Goal: Use online tool/utility: Utilize a website feature to perform a specific function

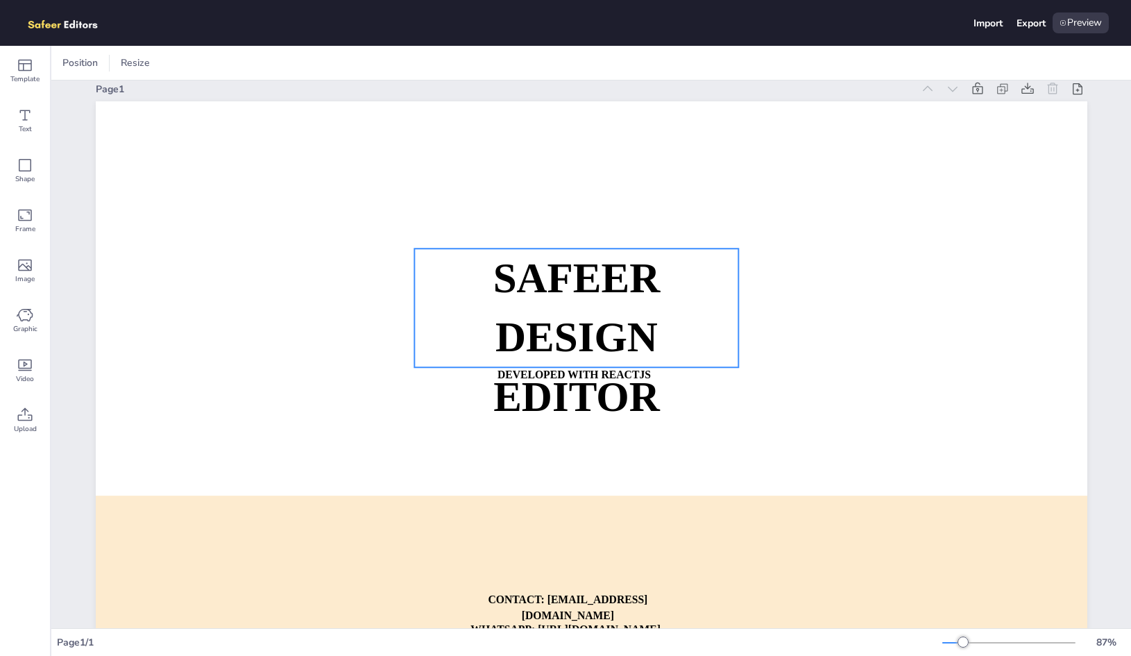
scroll to position [36, 0]
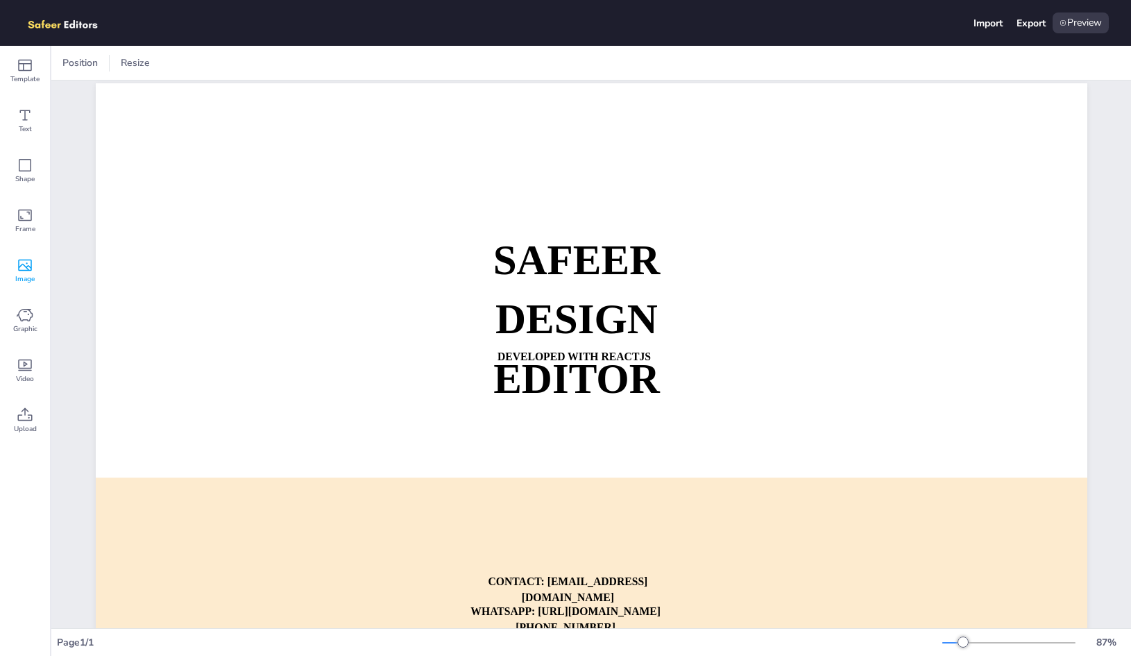
click at [30, 278] on span "Image" at bounding box center [24, 278] width 19 height 11
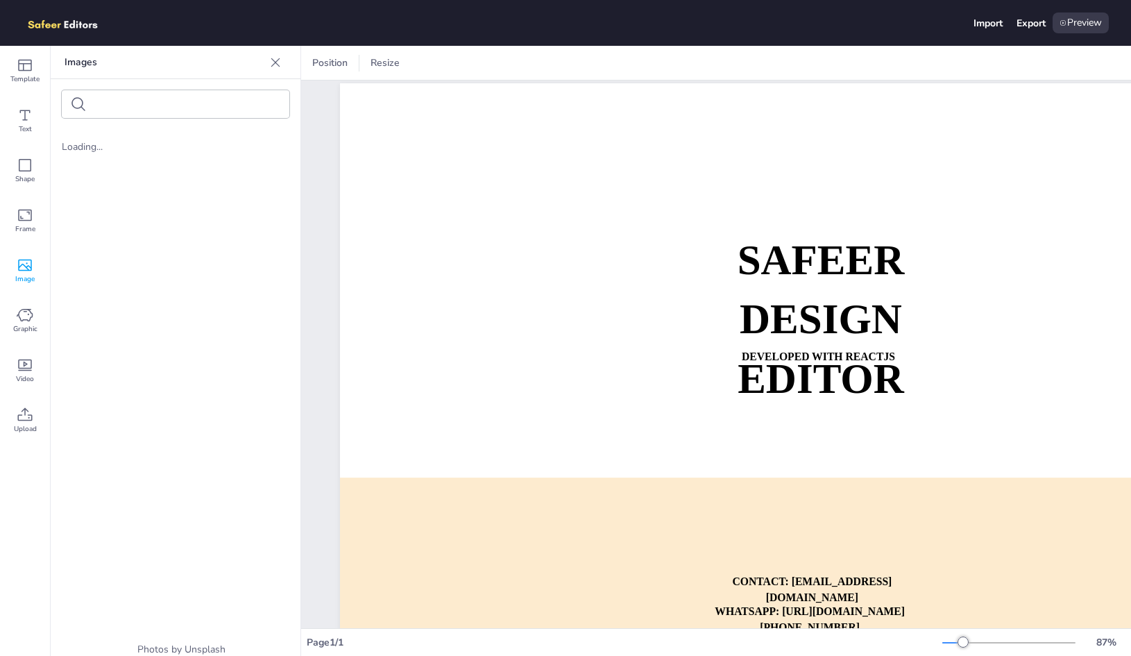
click at [83, 149] on div "Loading..." at bounding box center [176, 146] width 228 height 13
click at [277, 60] on icon at bounding box center [276, 63] width 14 height 14
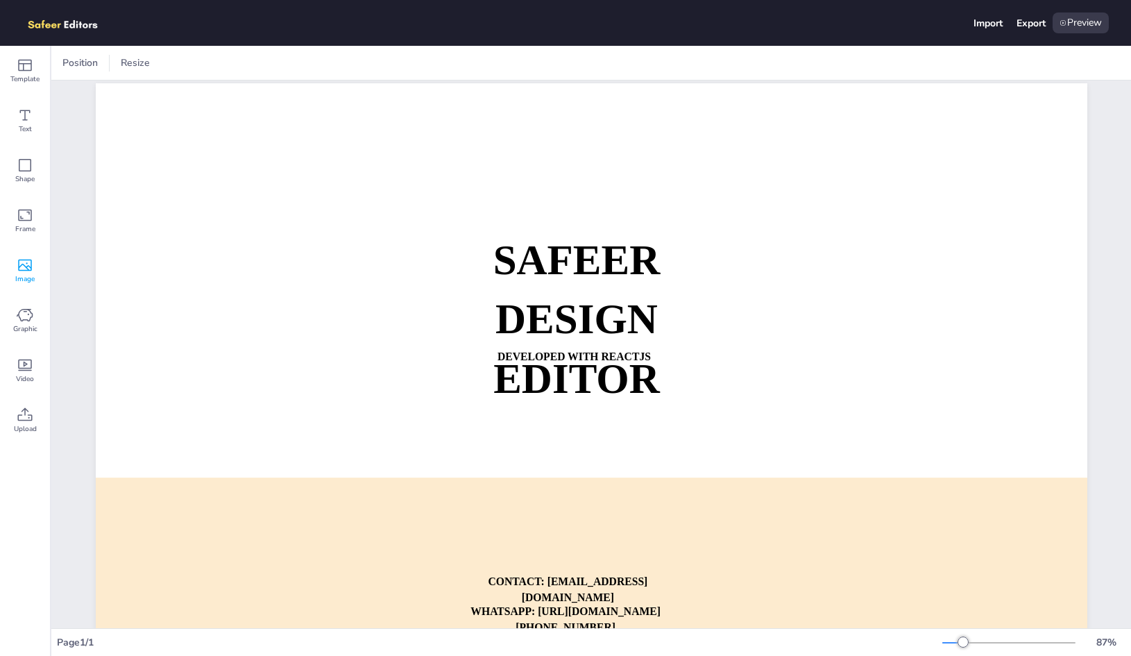
click at [27, 252] on div "Image" at bounding box center [25, 271] width 50 height 50
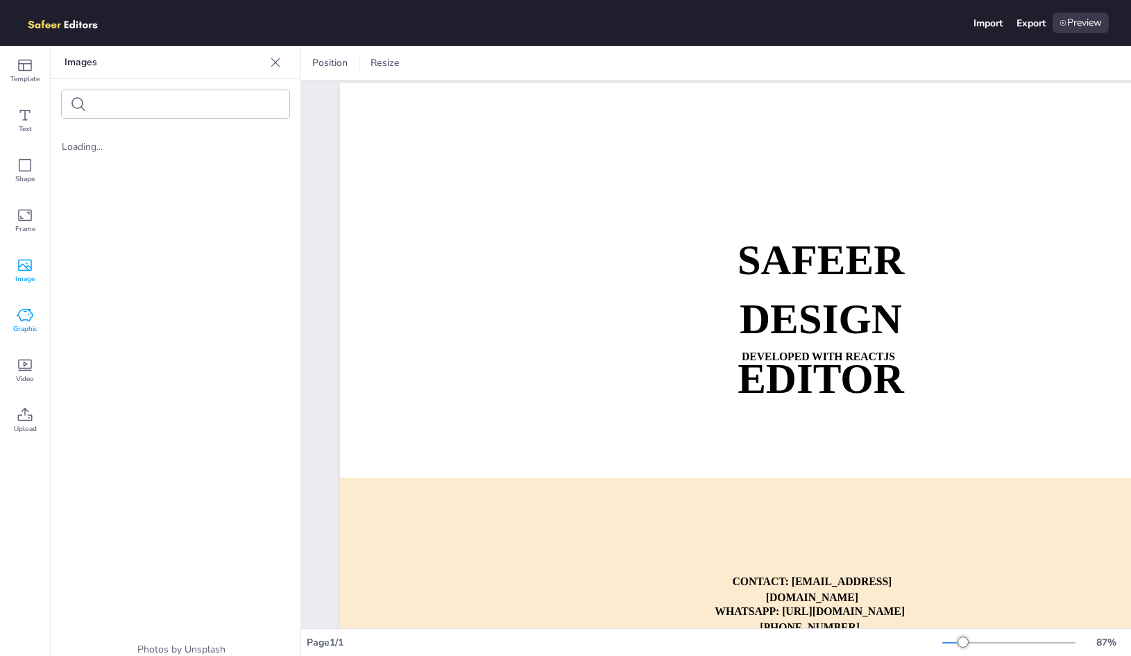
click at [29, 307] on icon at bounding box center [25, 315] width 17 height 17
click at [24, 265] on icon at bounding box center [25, 266] width 14 height 12
click at [24, 226] on span "Frame" at bounding box center [25, 229] width 20 height 11
click at [26, 160] on icon at bounding box center [25, 165] width 17 height 17
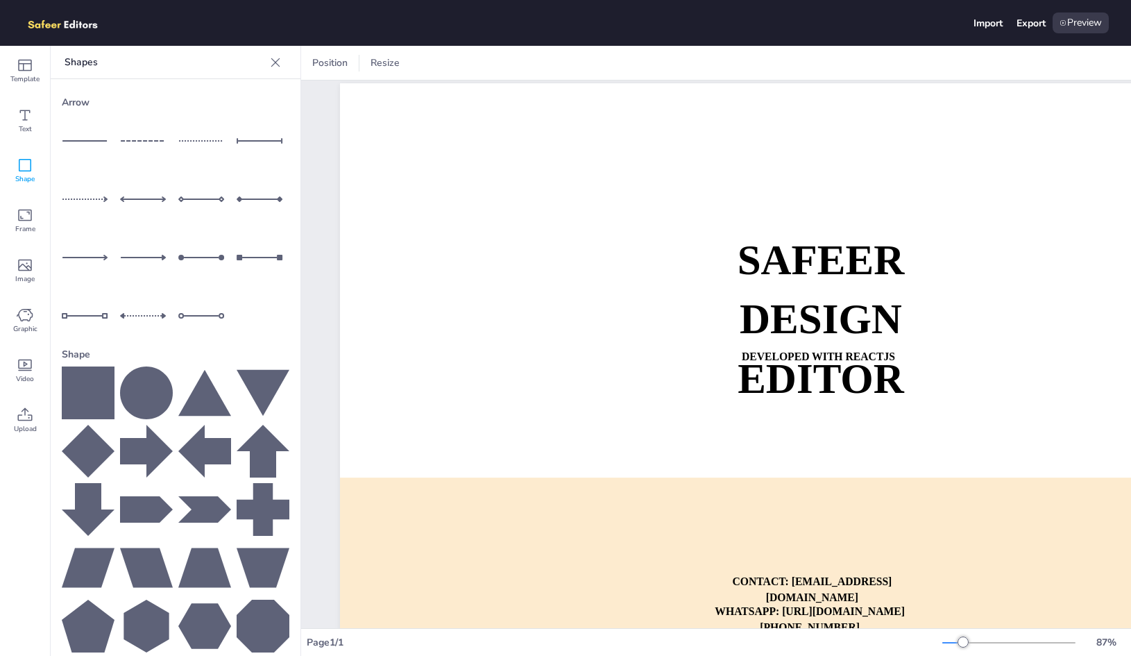
click at [83, 373] on icon at bounding box center [88, 392] width 53 height 53
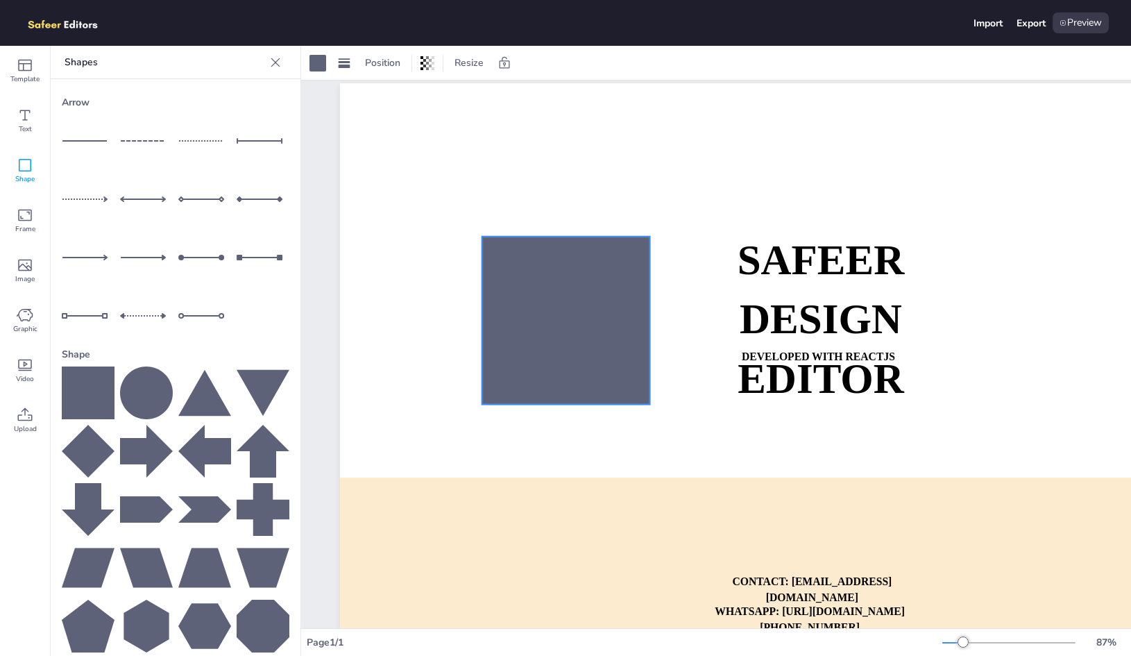
drag, startPoint x: 863, startPoint y: 432, endPoint x: 532, endPoint y: 317, distance: 350.3
click at [532, 317] on div at bounding box center [566, 321] width 168 height 168
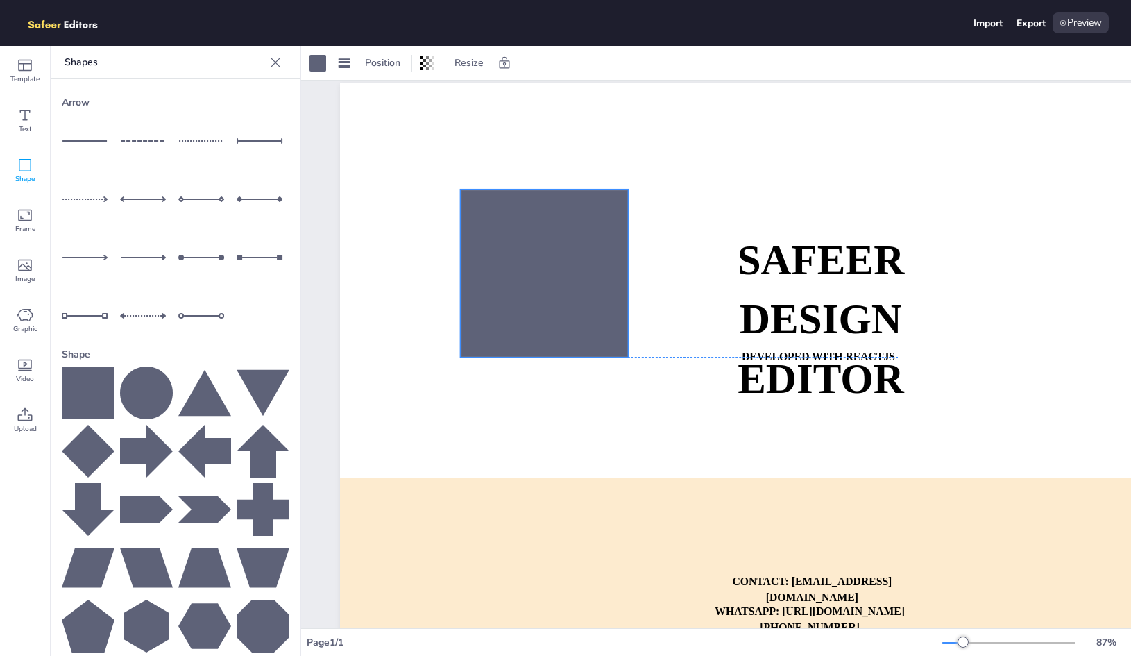
drag, startPoint x: 537, startPoint y: 312, endPoint x: 510, endPoint y: 273, distance: 47.5
click at [510, 273] on div at bounding box center [545, 273] width 168 height 168
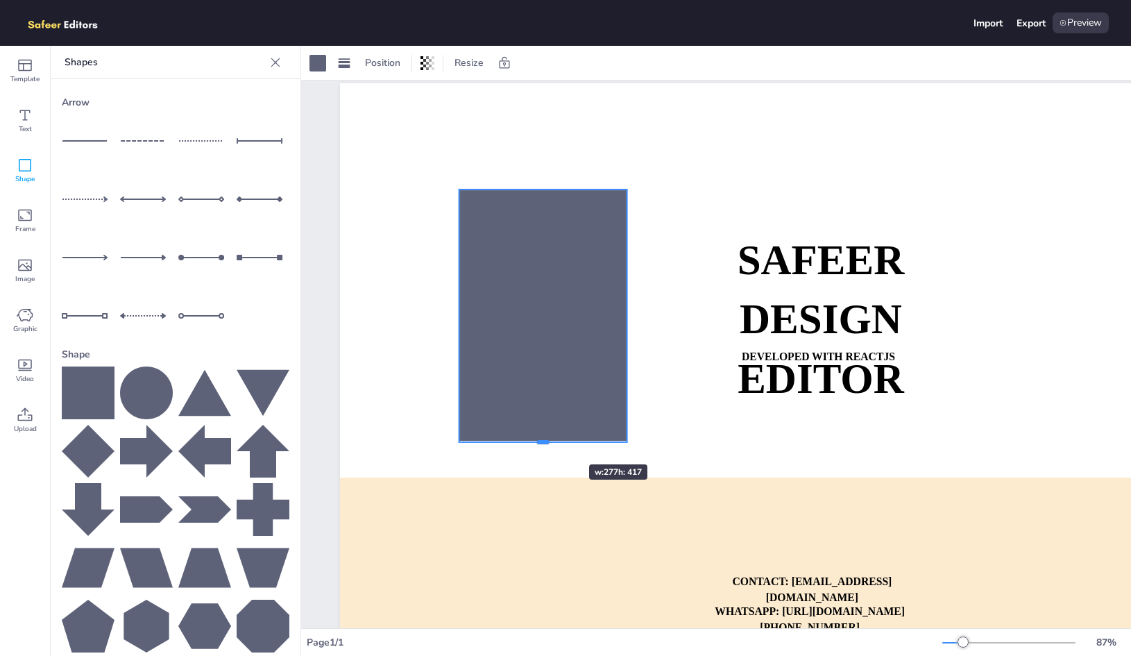
drag, startPoint x: 543, startPoint y: 355, endPoint x: 548, endPoint y: 439, distance: 84.8
click at [548, 439] on div at bounding box center [543, 441] width 12 height 4
drag, startPoint x: 627, startPoint y: 319, endPoint x: 624, endPoint y: 326, distance: 8.1
click at [625, 327] on div at bounding box center [626, 315] width 11 height 253
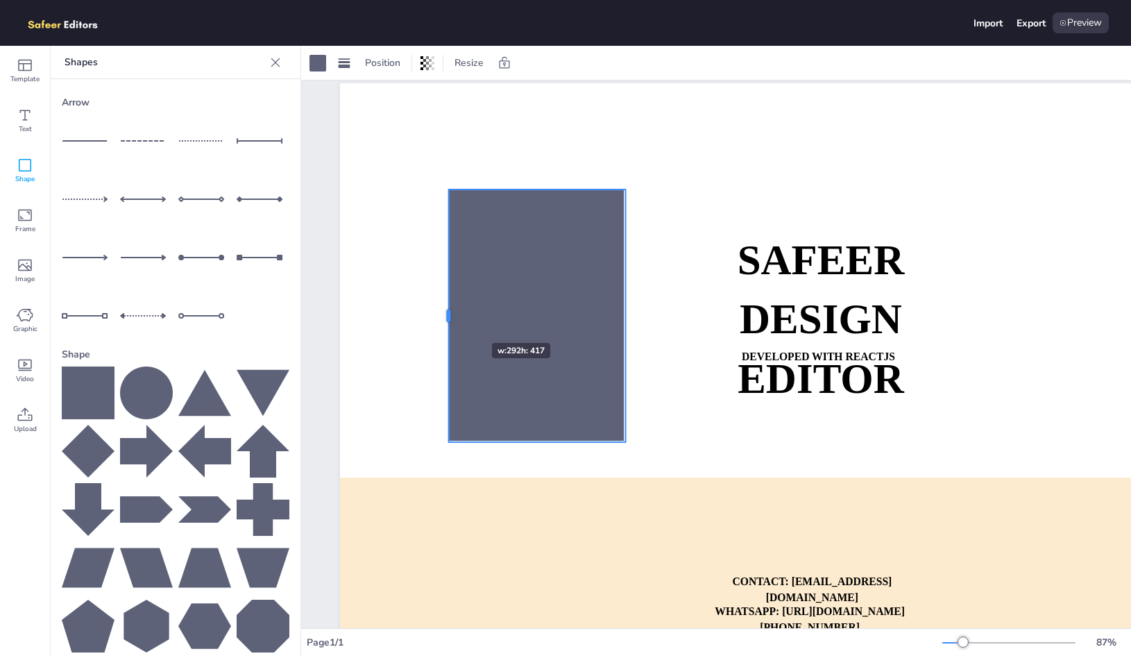
drag, startPoint x: 461, startPoint y: 314, endPoint x: 450, endPoint y: 318, distance: 11.0
click at [450, 318] on div at bounding box center [449, 316] width 4 height 12
drag, startPoint x: 537, startPoint y: 189, endPoint x: 512, endPoint y: 180, distance: 25.7
click at [512, 185] on div at bounding box center [537, 190] width 177 height 11
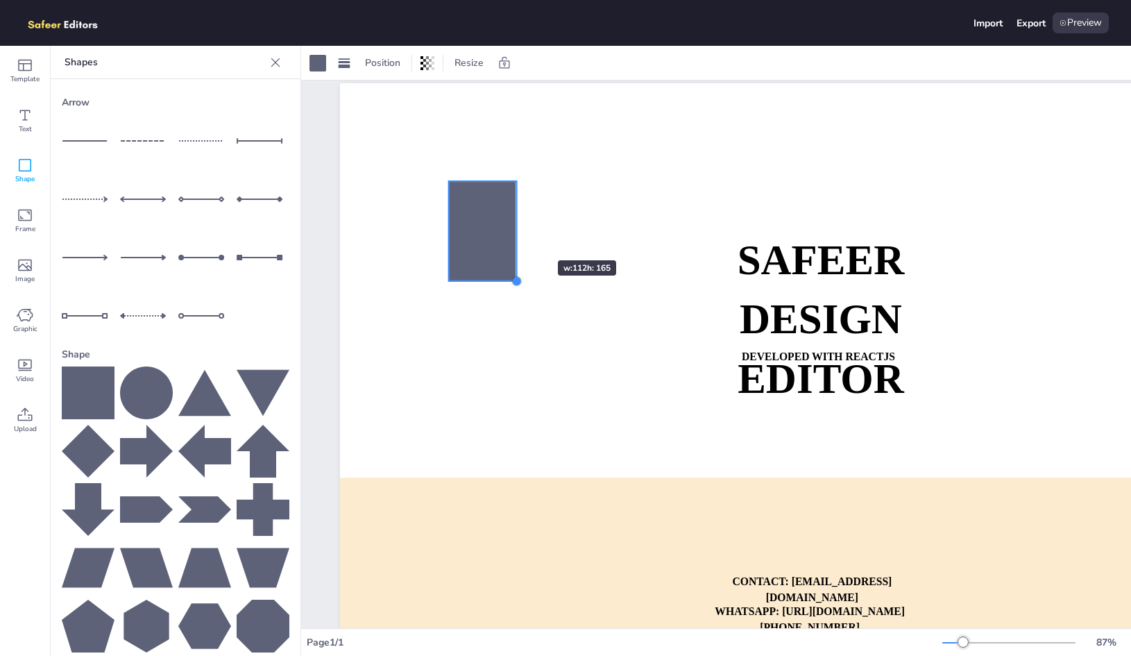
drag, startPoint x: 625, startPoint y: 443, endPoint x: 515, endPoint y: 233, distance: 236.9
click at [515, 233] on div "SAFEER DESIGN EDITOR DEVELOPED WITH REACTJS WHATSAPP: [URL][DOMAIN_NAME][PHONE_…" at bounding box center [836, 362] width 992 height 559
click at [375, 58] on span "Position" at bounding box center [382, 62] width 41 height 13
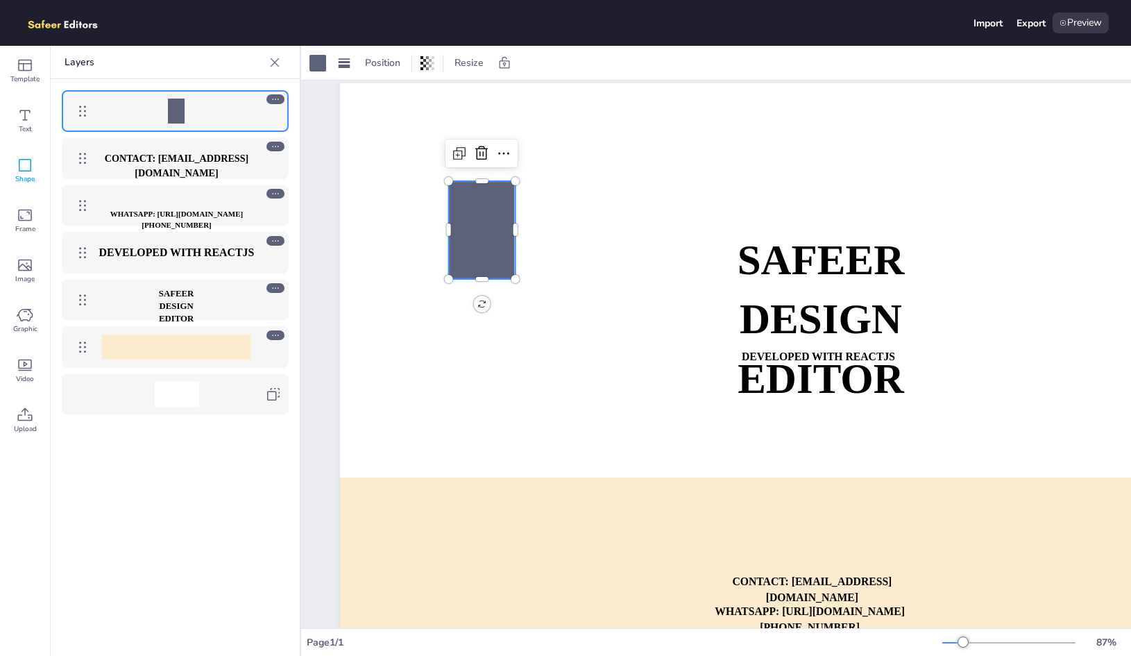
click at [275, 59] on icon at bounding box center [275, 63] width 14 height 14
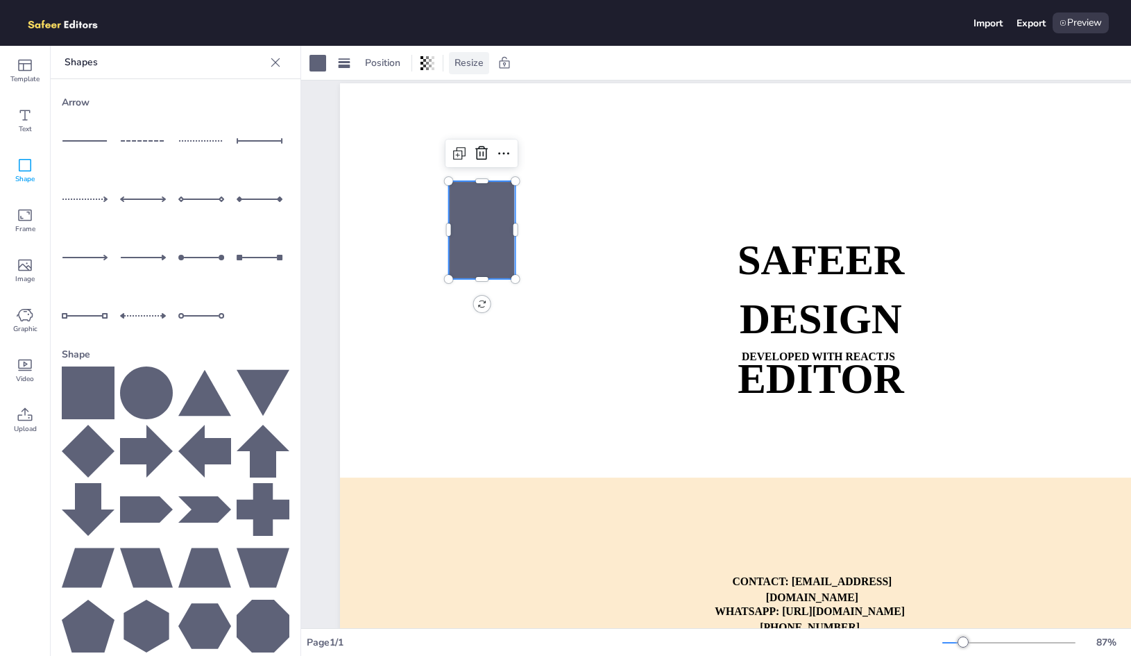
click at [462, 59] on span "Resize" at bounding box center [469, 62] width 35 height 13
click at [490, 236] on div at bounding box center [482, 230] width 67 height 98
click at [321, 70] on div at bounding box center [318, 63] width 17 height 17
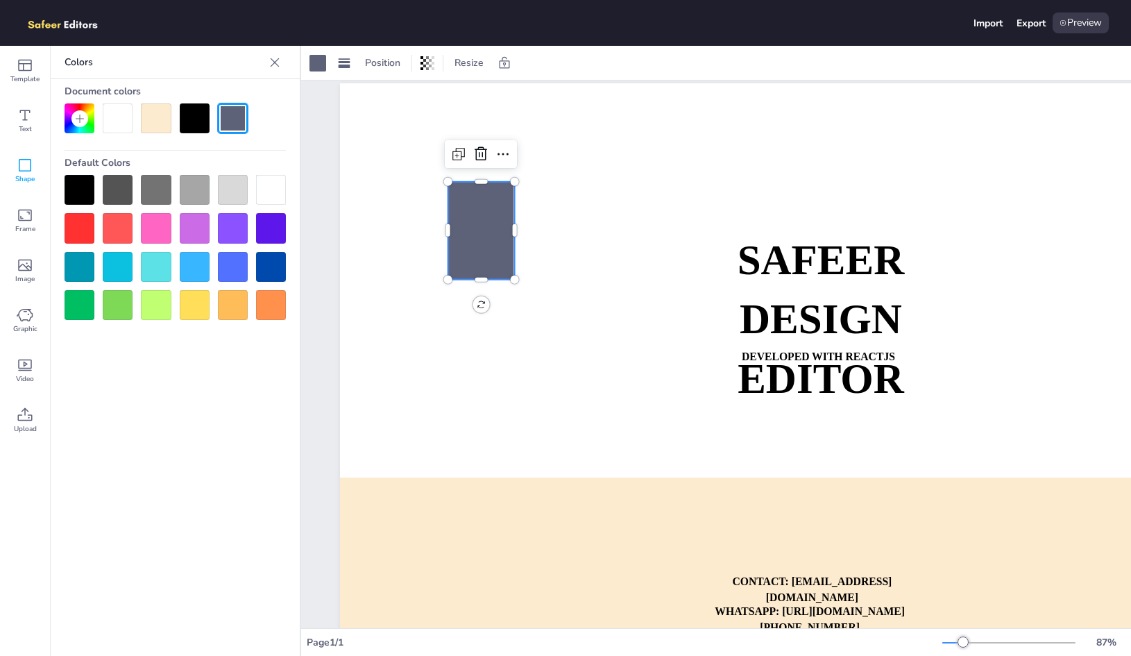
click at [158, 194] on div at bounding box center [156, 190] width 30 height 30
click at [196, 269] on div at bounding box center [195, 267] width 30 height 30
click at [278, 61] on icon at bounding box center [275, 63] width 14 height 14
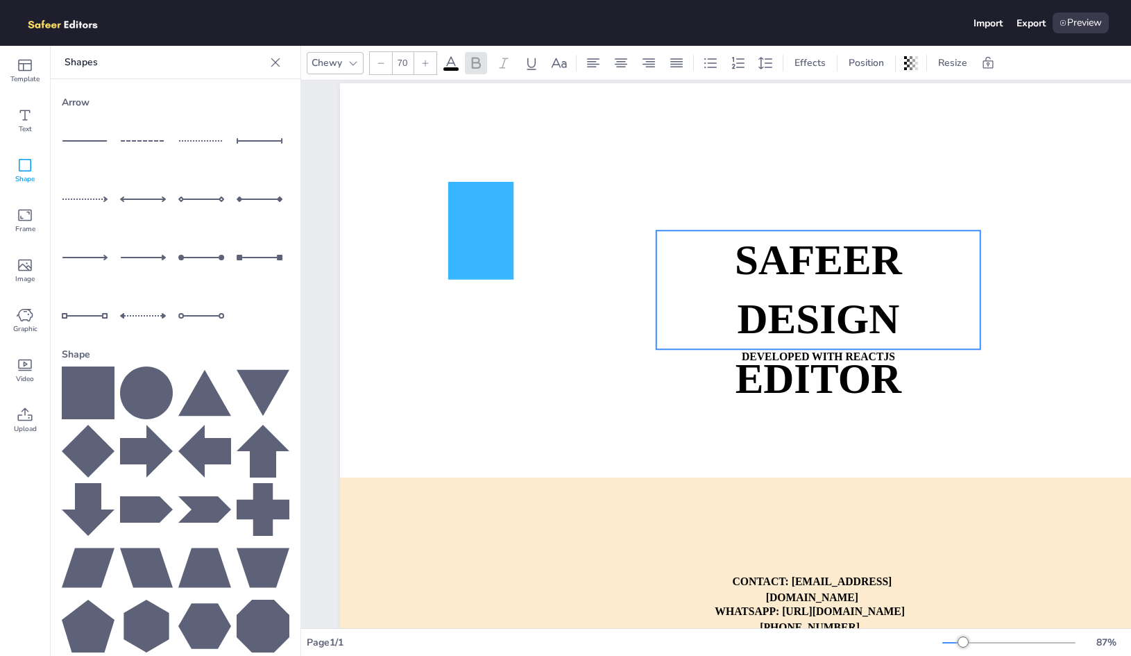
click at [869, 260] on strong "SAFEER" at bounding box center [818, 260] width 167 height 47
click at [333, 66] on div "Chewy" at bounding box center [327, 62] width 36 height 19
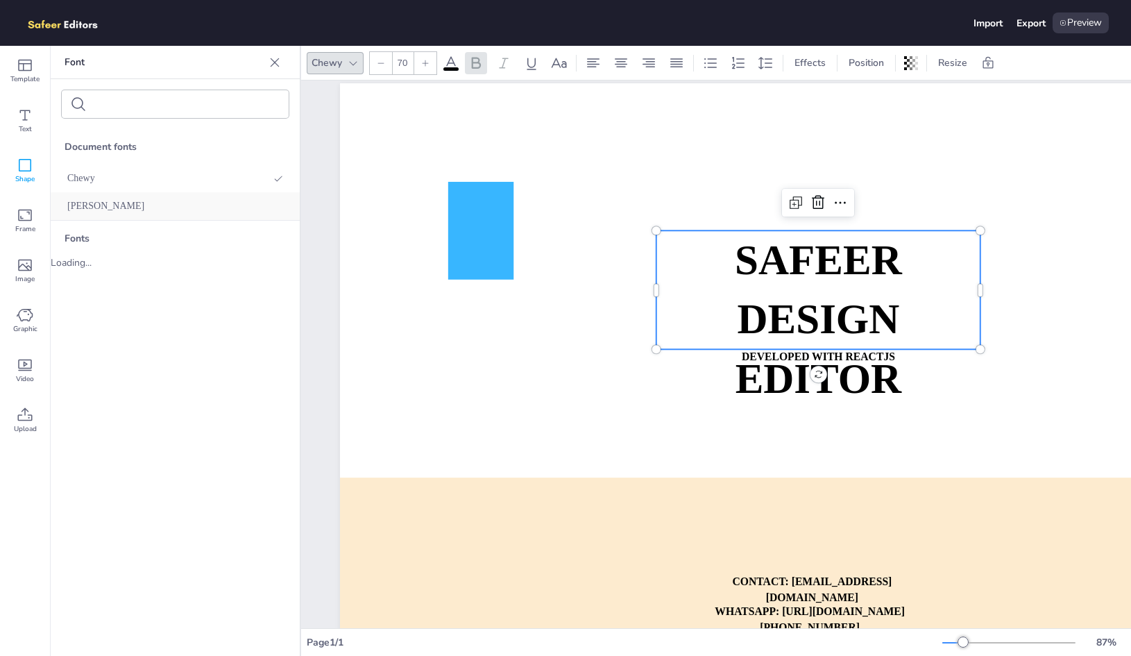
click at [95, 206] on span "[PERSON_NAME]" at bounding box center [105, 206] width 77 height 11
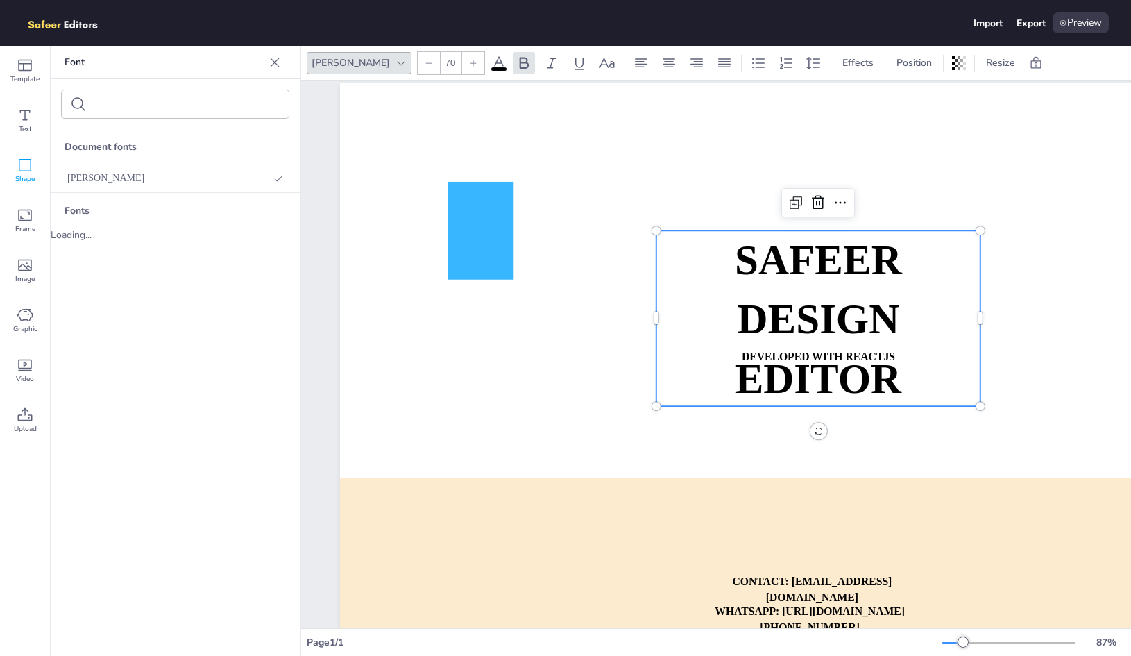
click at [339, 59] on div "[PERSON_NAME]" at bounding box center [351, 62] width 84 height 19
click at [276, 64] on icon at bounding box center [275, 63] width 14 height 14
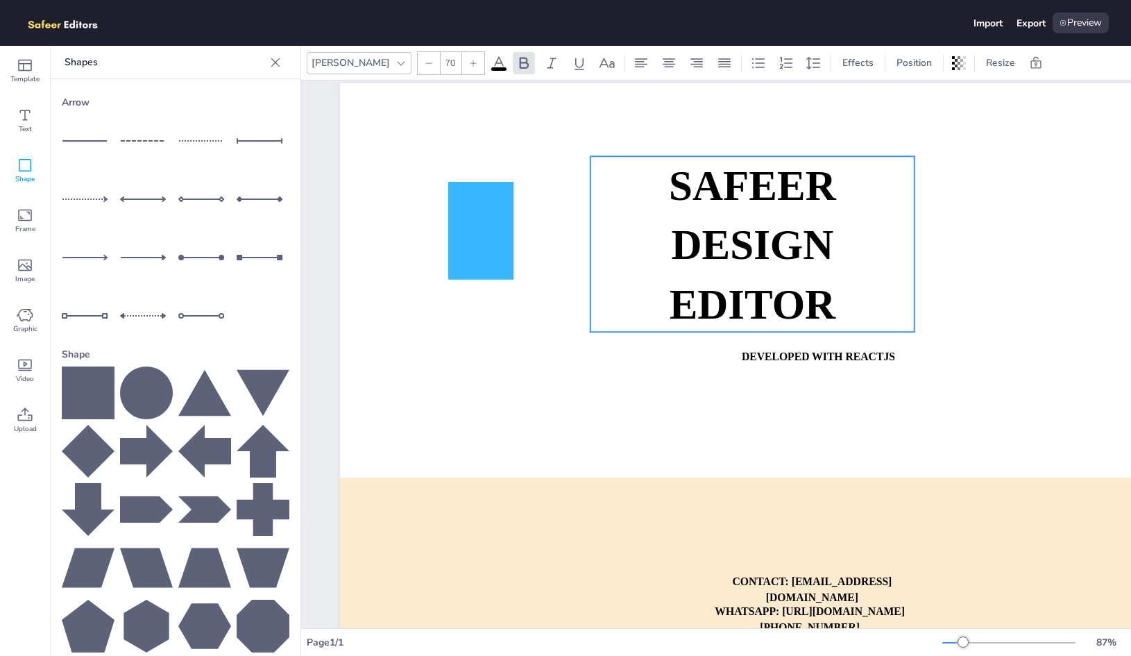
drag, startPoint x: 808, startPoint y: 266, endPoint x: 742, endPoint y: 192, distance: 99.3
click at [742, 192] on span "SAFEER" at bounding box center [752, 185] width 167 height 47
click at [271, 58] on icon at bounding box center [275, 62] width 9 height 9
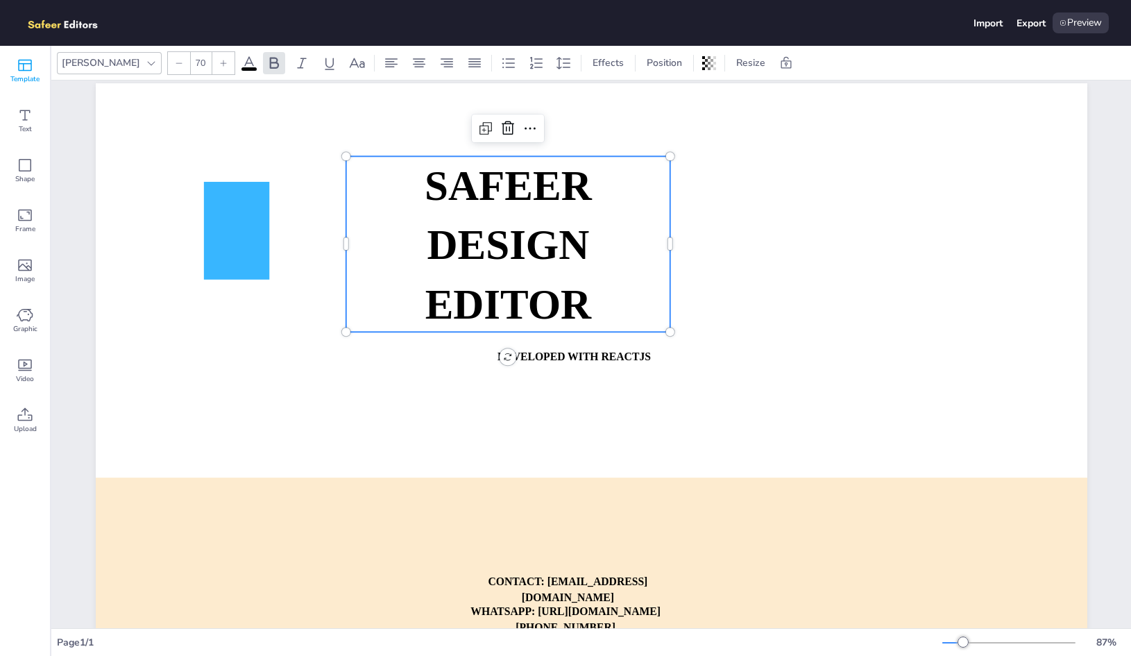
click at [35, 65] on div "Template" at bounding box center [25, 71] width 50 height 50
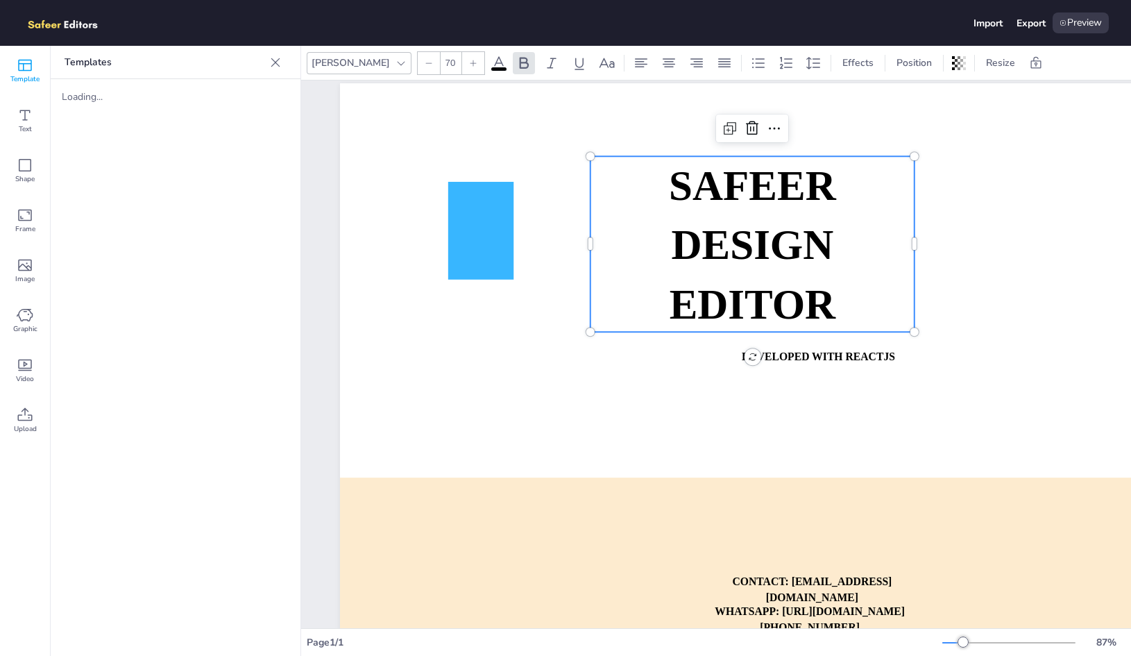
click at [35, 65] on div "Template" at bounding box center [25, 71] width 50 height 50
click at [280, 64] on icon at bounding box center [276, 63] width 14 height 14
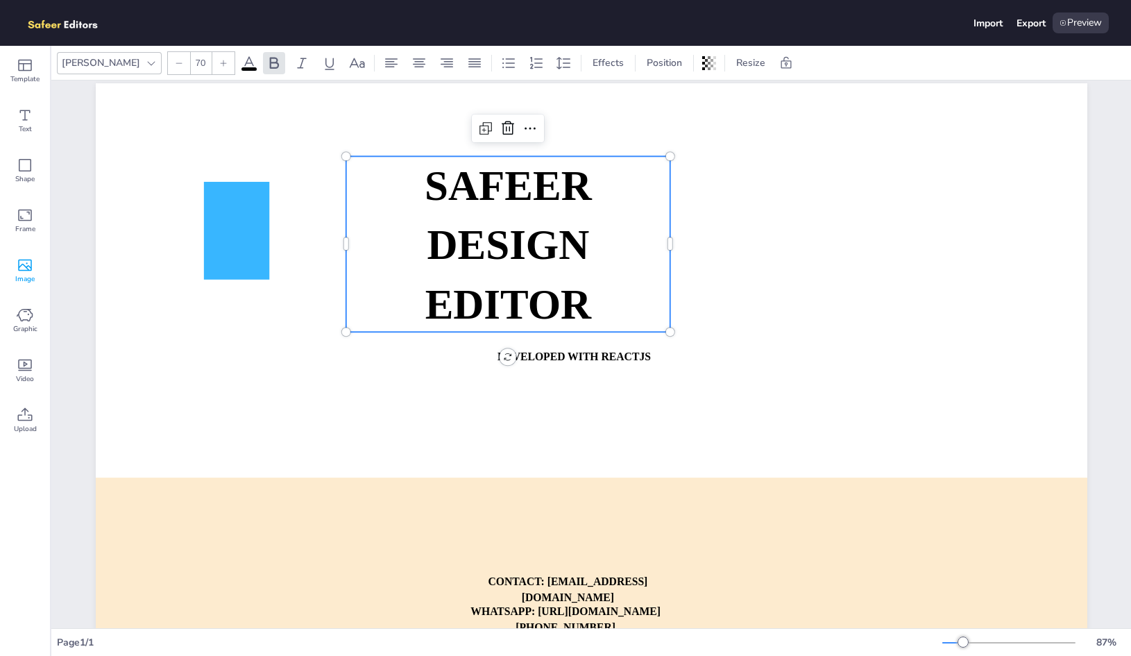
click at [22, 271] on icon at bounding box center [25, 265] width 17 height 17
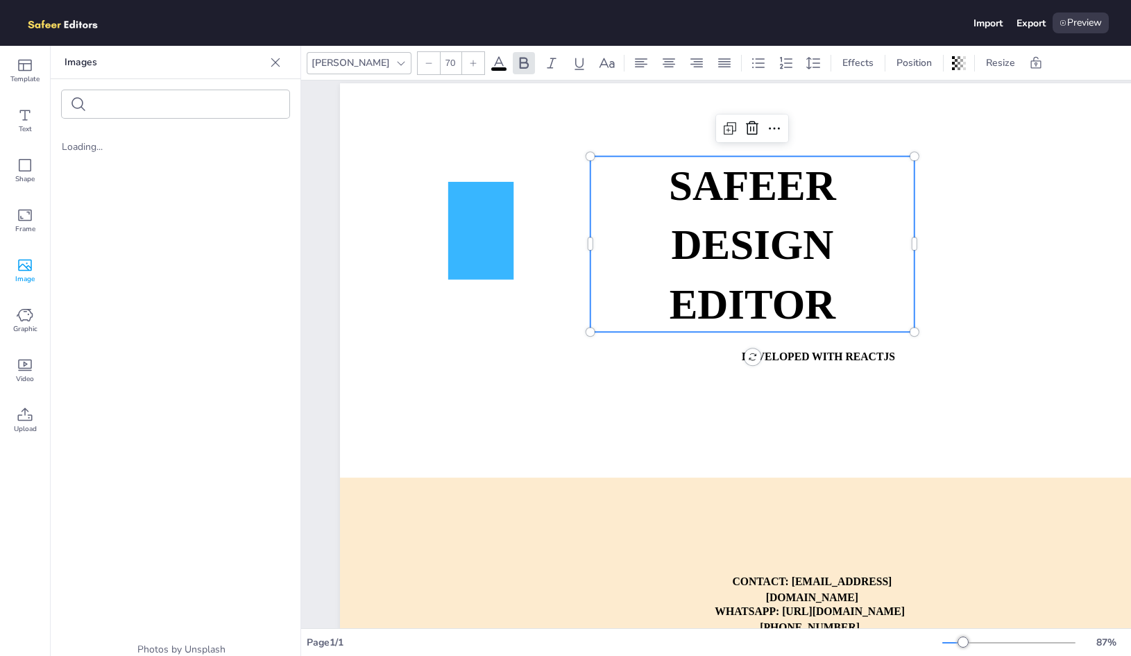
click at [276, 59] on icon at bounding box center [276, 63] width 14 height 14
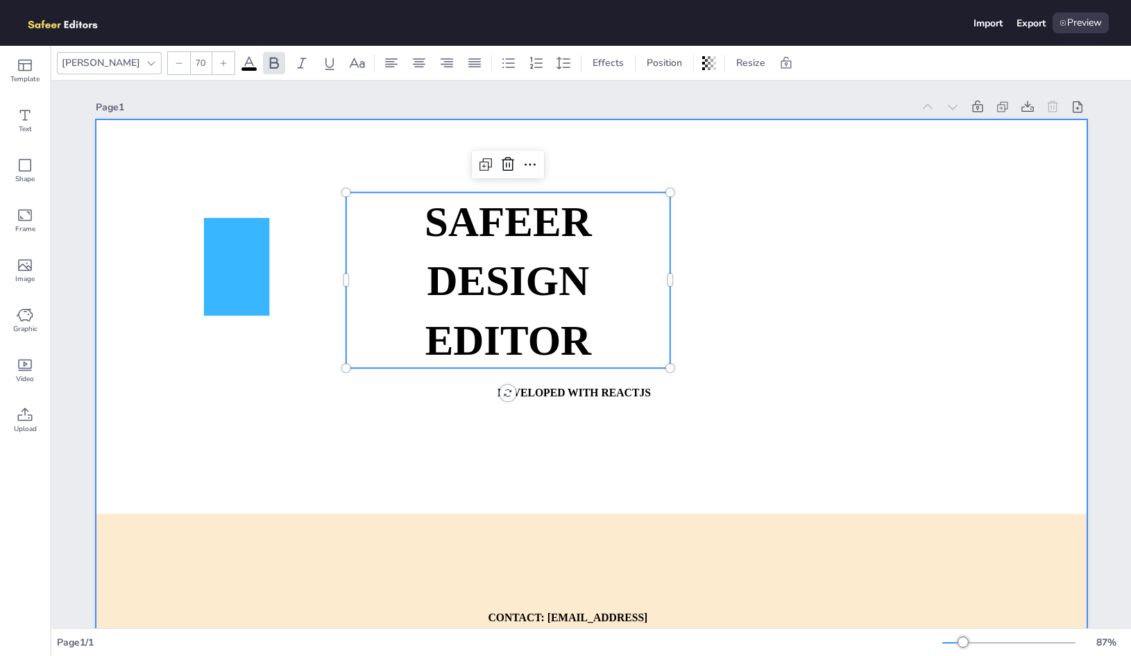
scroll to position [0, 0]
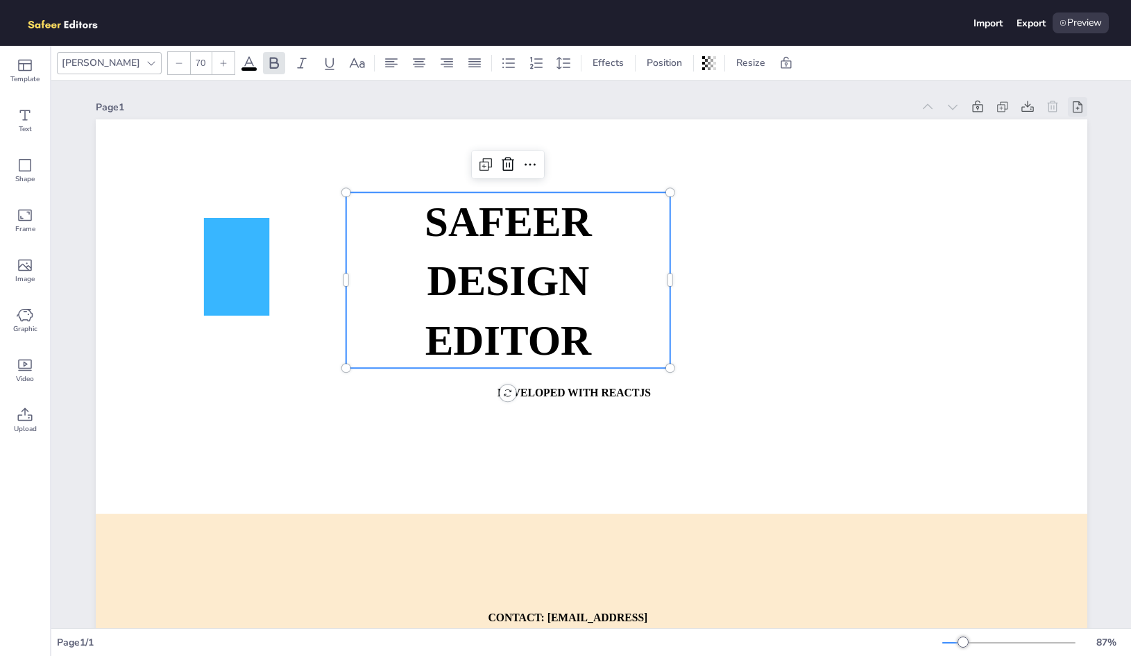
click at [1076, 108] on icon at bounding box center [1078, 107] width 14 height 14
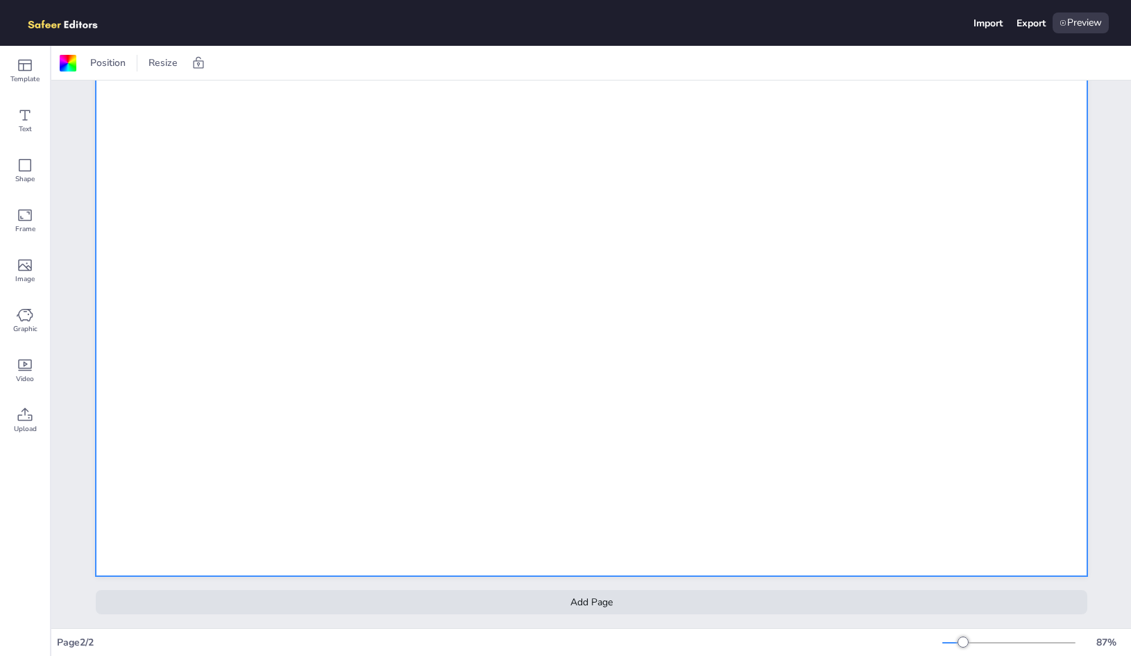
scroll to position [710, 0]
click at [716, 596] on div "Add Page" at bounding box center [592, 602] width 992 height 24
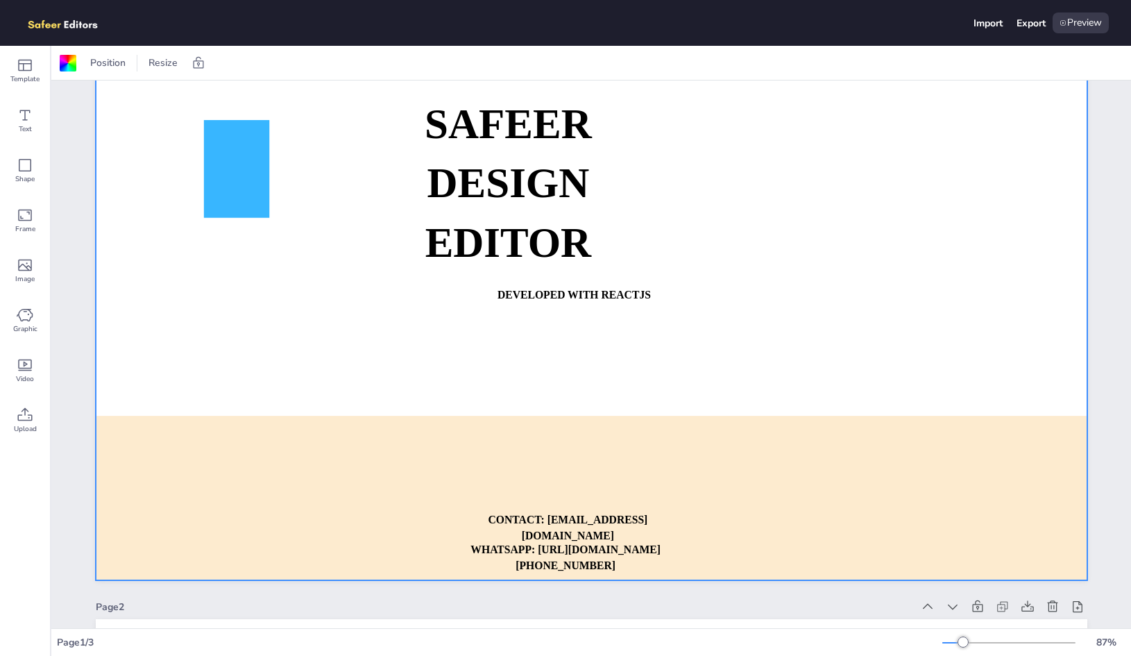
scroll to position [0, 0]
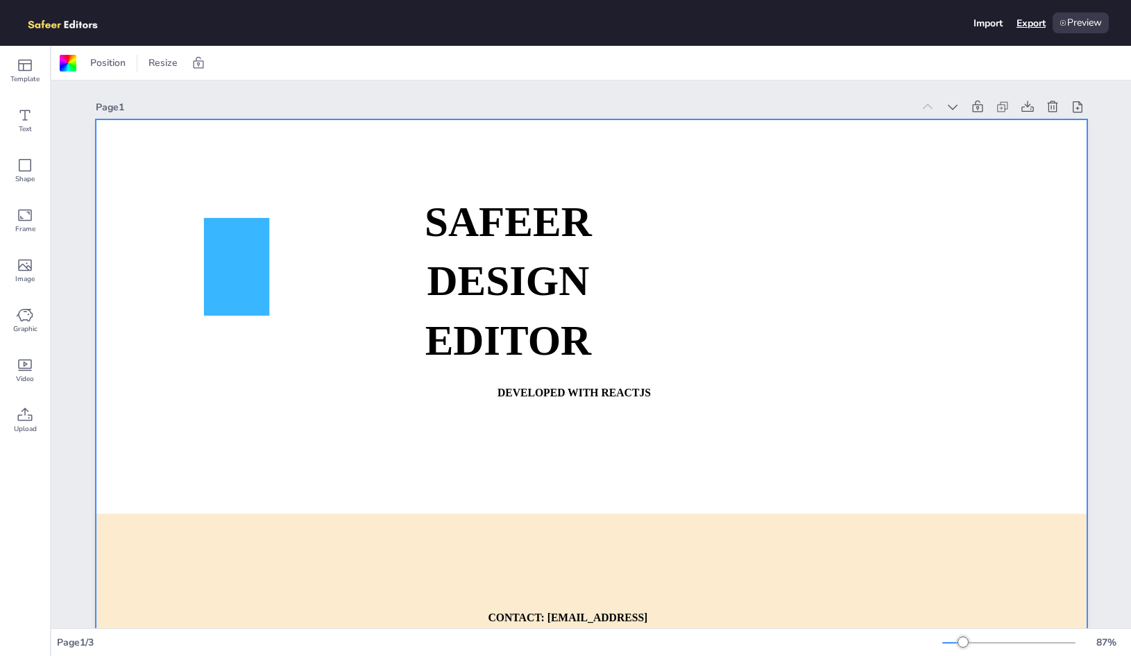
click at [1027, 21] on div "Export" at bounding box center [1031, 23] width 29 height 13
click at [1017, 23] on div "Export" at bounding box center [1031, 23] width 29 height 13
